Goal: Task Accomplishment & Management: Manage account settings

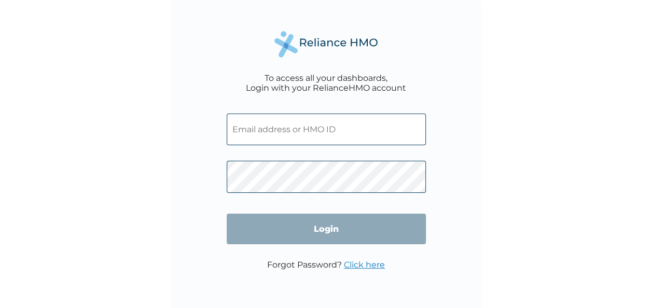
type input "[EMAIL_ADDRESS][DOMAIN_NAME]"
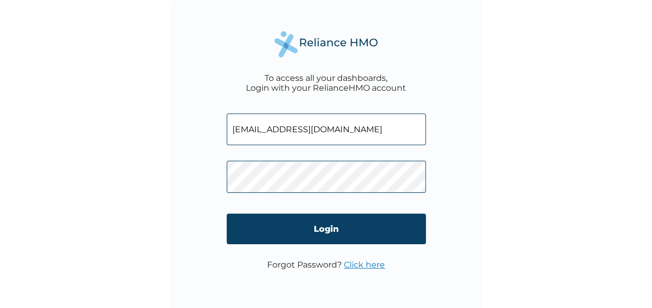
click at [376, 267] on link "Click here" at bounding box center [364, 265] width 41 height 10
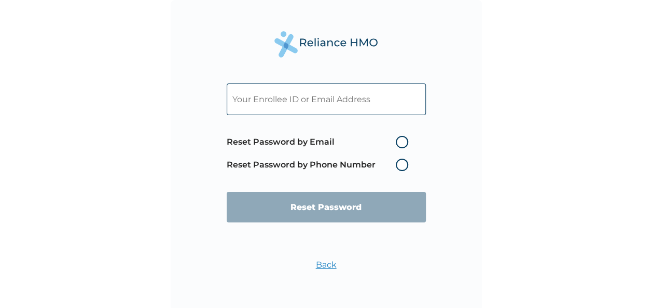
click at [310, 102] on input "text" at bounding box center [326, 99] width 199 height 32
paste input "GSV/13809/A"
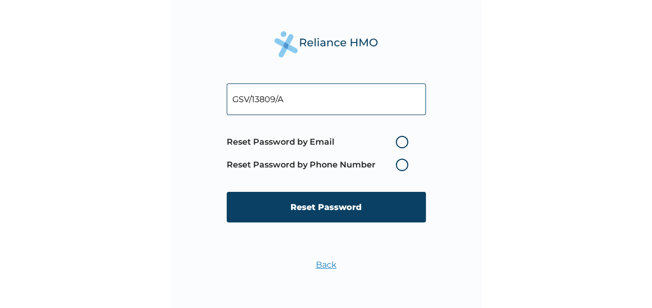
type input "GSV/13809/A"
click at [404, 144] on label "Reset Password by Email" at bounding box center [320, 142] width 187 height 12
click at [398, 144] on input "Reset Password by Email" at bounding box center [389, 142] width 17 height 17
radio input "true"
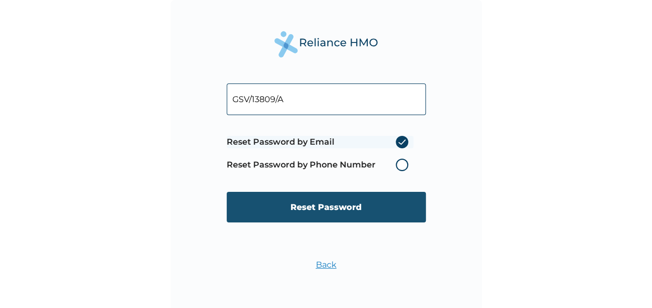
click at [377, 214] on input "Reset Password" at bounding box center [326, 207] width 199 height 31
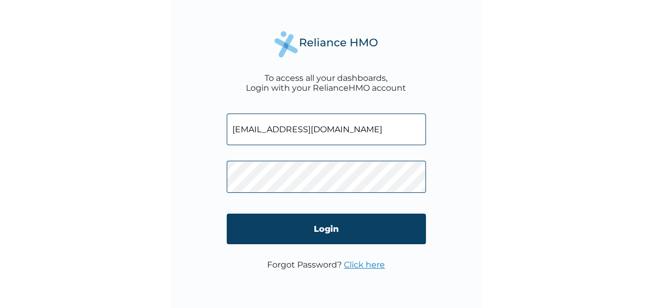
click at [355, 266] on link "Click here" at bounding box center [364, 265] width 41 height 10
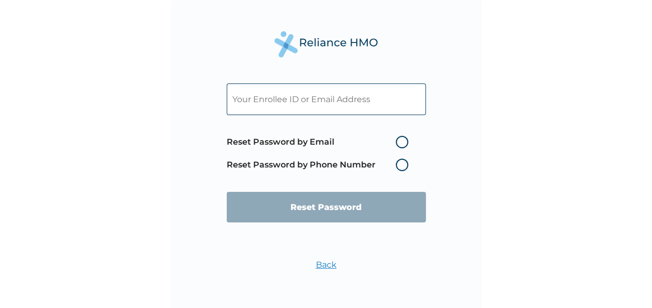
click at [278, 100] on input "text" at bounding box center [326, 99] width 199 height 32
paste input "GSV/13809/A"
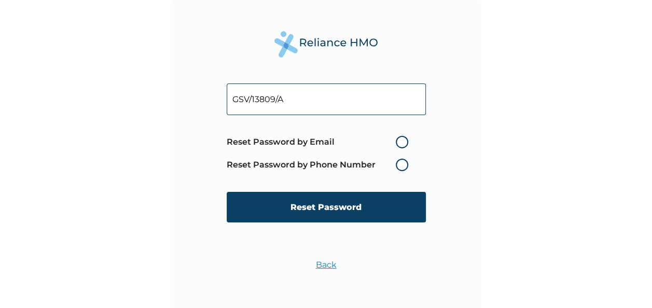
type input "GSV/13809/A"
click at [402, 143] on label "Reset Password by Email" at bounding box center [320, 142] width 187 height 12
click at [398, 143] on input "Reset Password by Email" at bounding box center [389, 142] width 17 height 17
radio input "true"
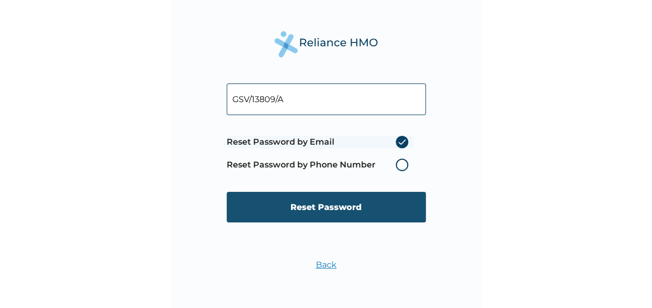
click at [351, 217] on input "Reset Password" at bounding box center [326, 207] width 199 height 31
